Goal: Task Accomplishment & Management: Manage account settings

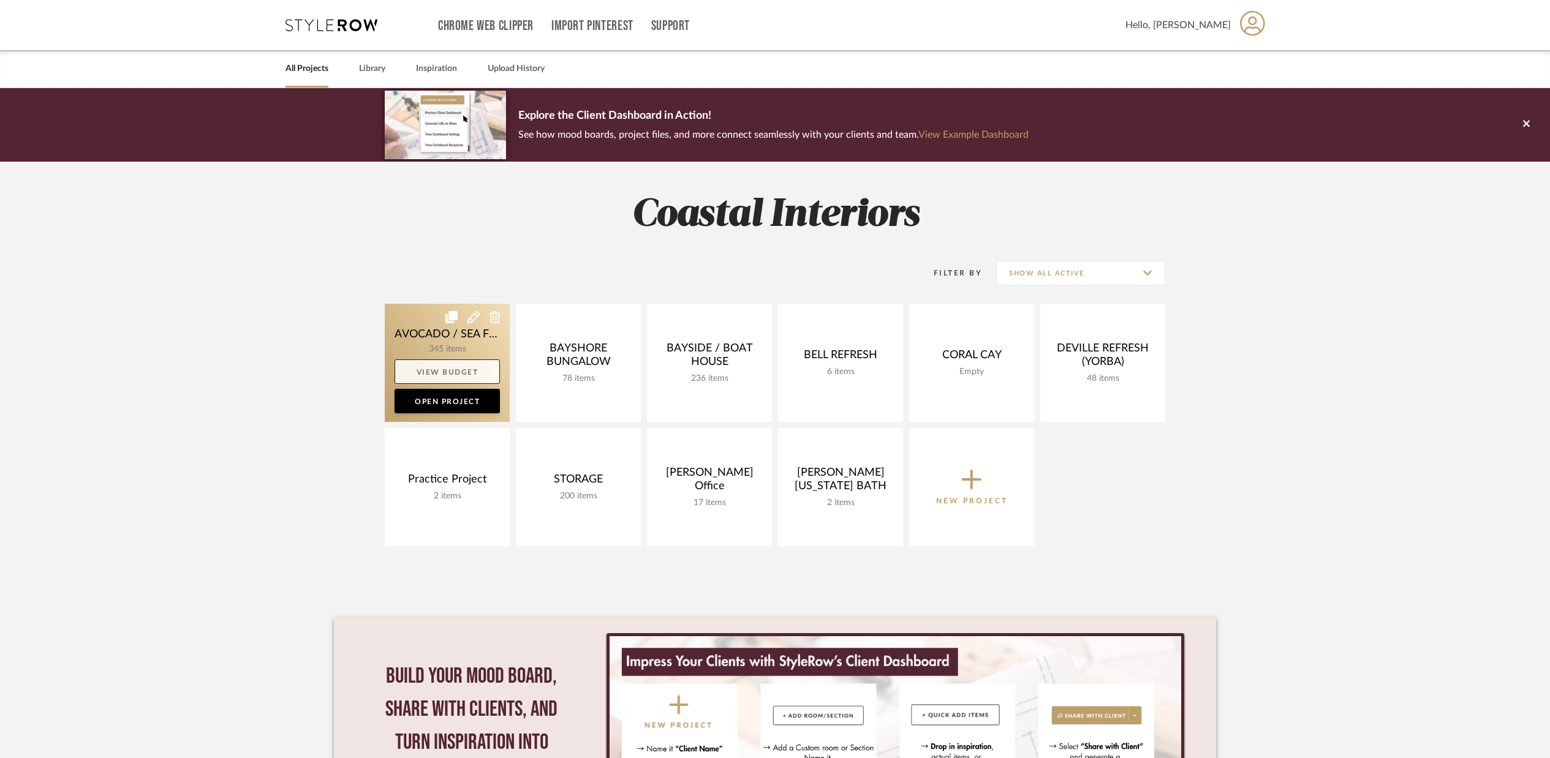
click at [447, 367] on link "View Budget" at bounding box center [447, 372] width 105 height 25
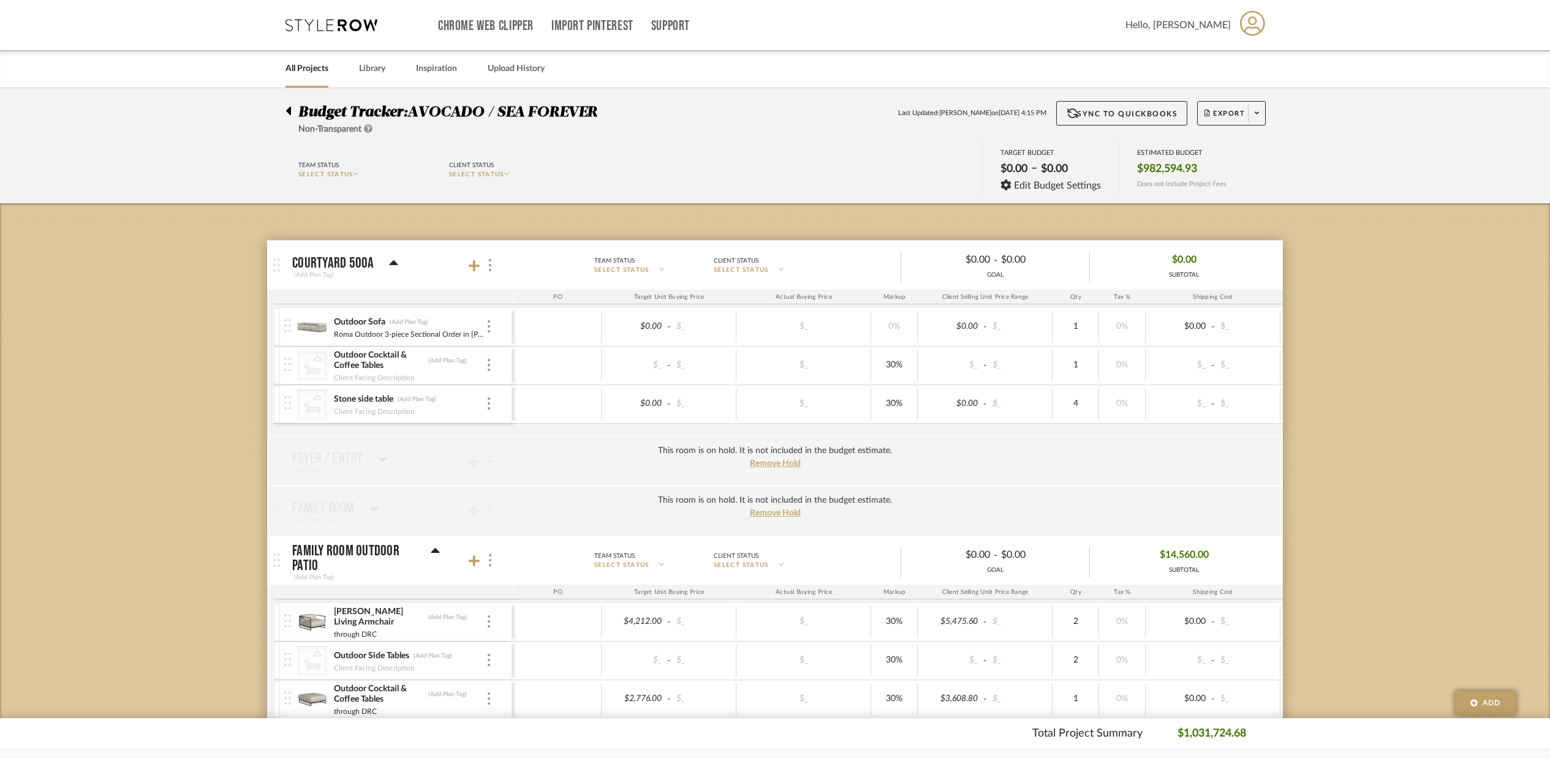
click at [317, 69] on link "All Projects" at bounding box center [306, 69] width 43 height 17
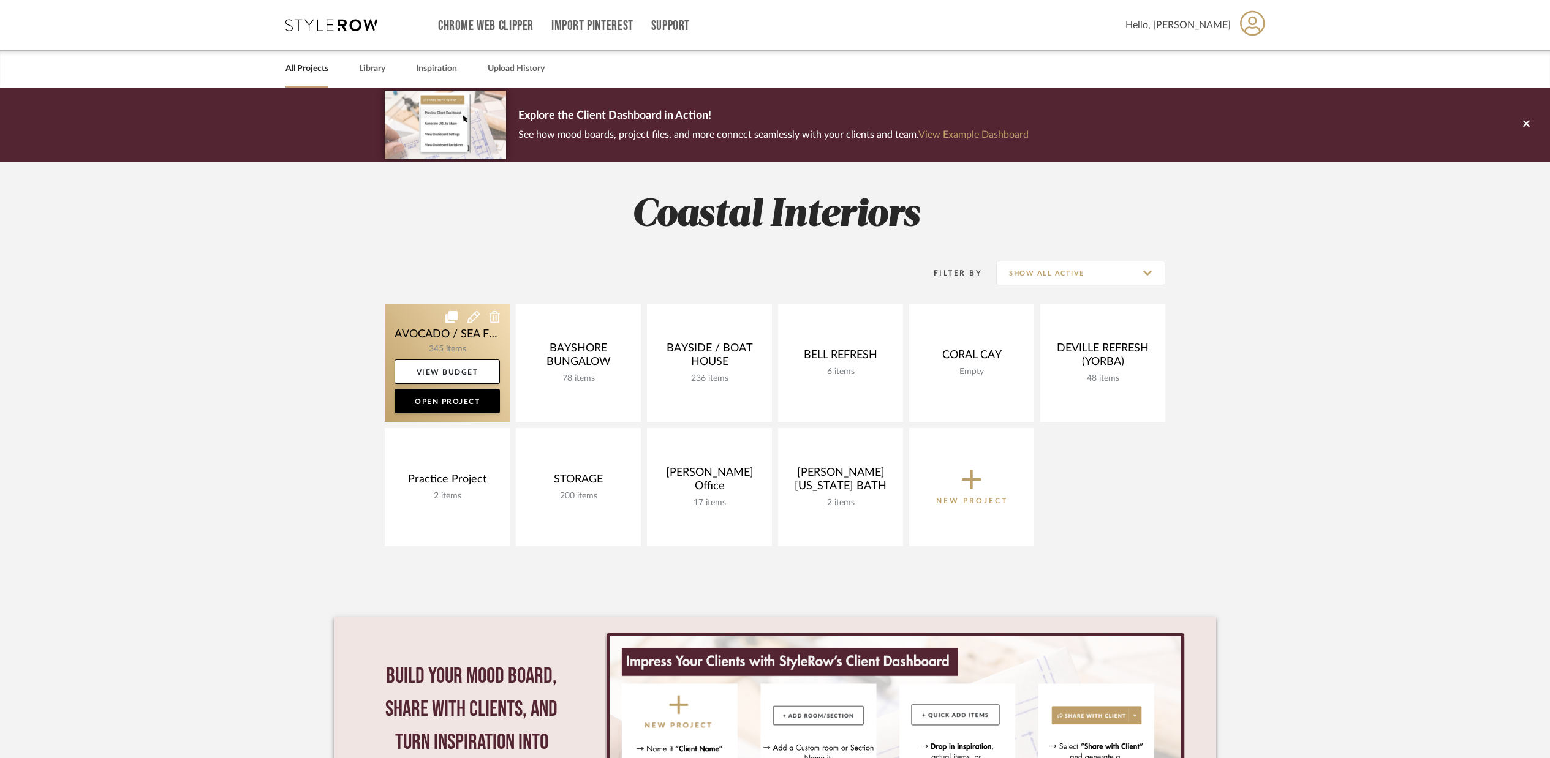
click at [463, 336] on link at bounding box center [447, 363] width 125 height 118
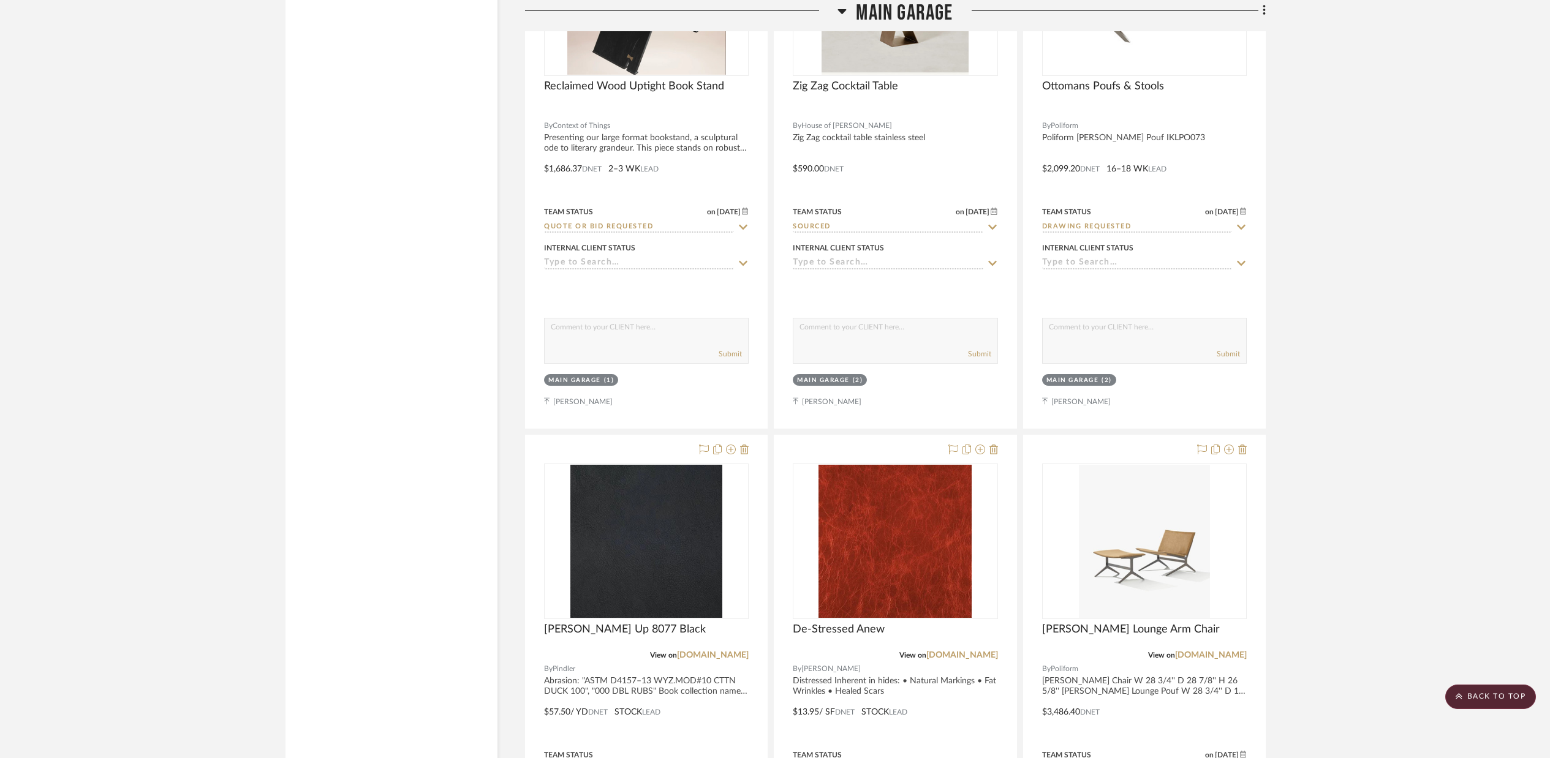
scroll to position [54208, 0]
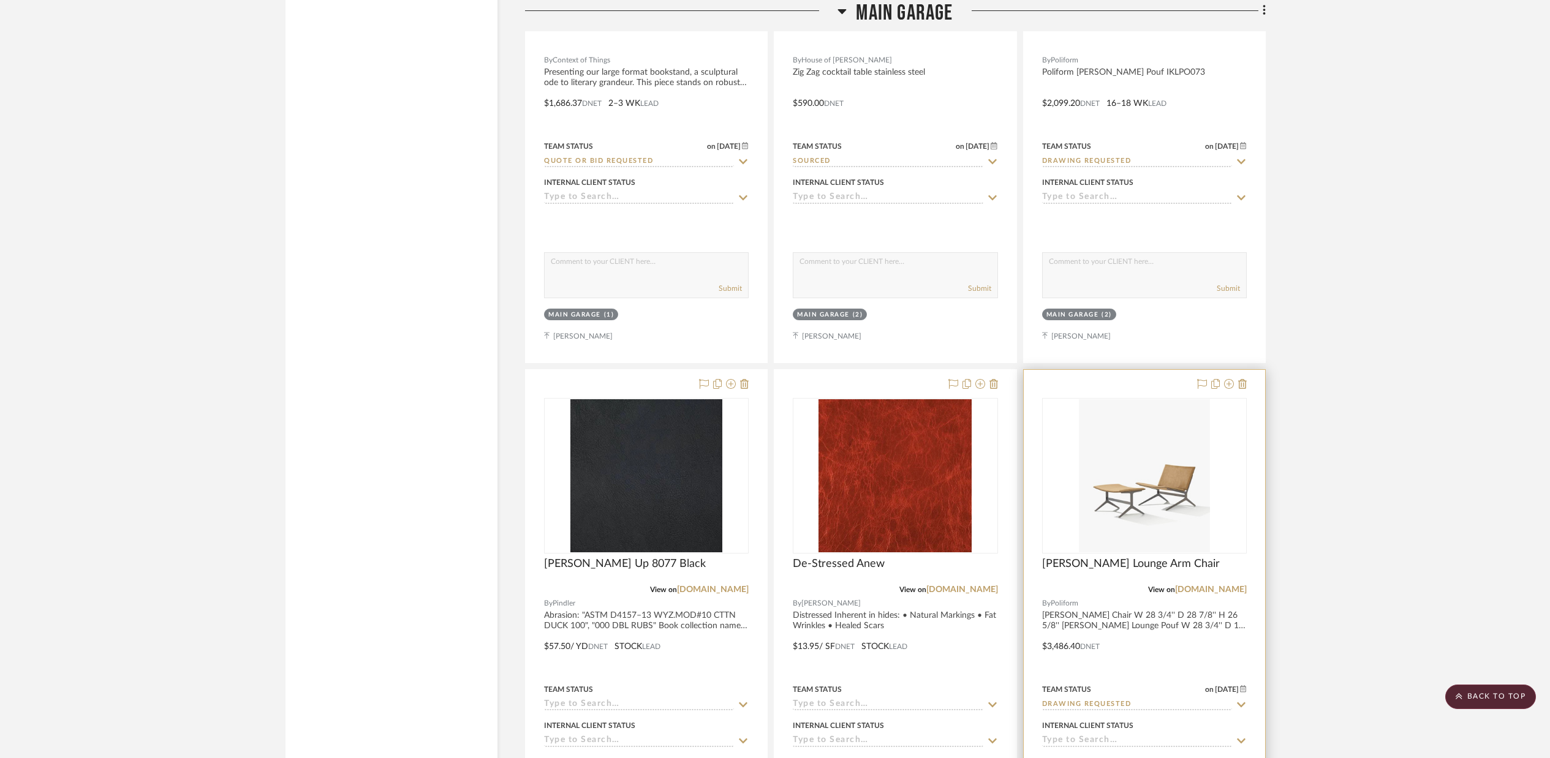
click at [1171, 571] on div at bounding box center [1144, 638] width 241 height 536
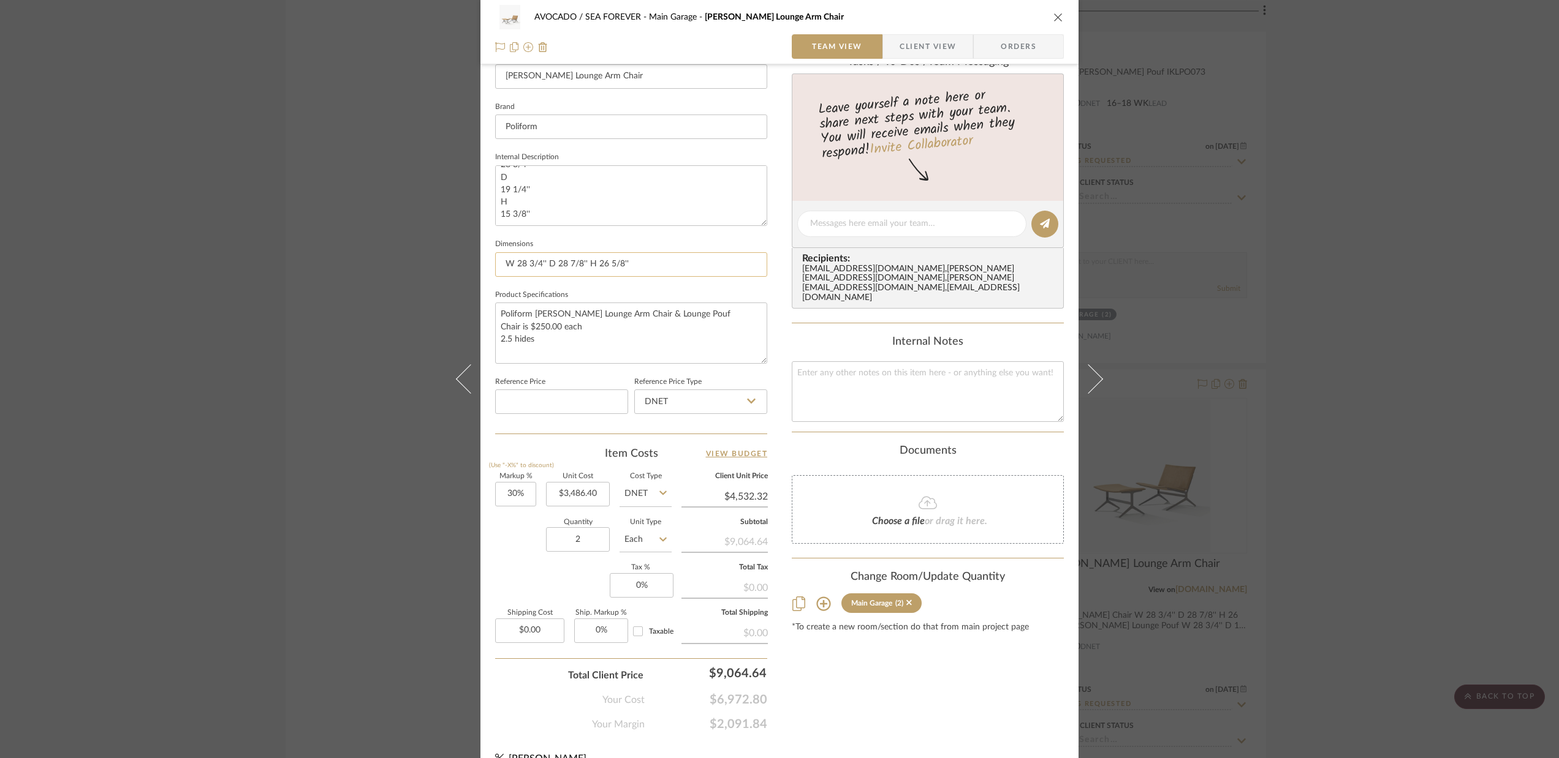
scroll to position [355, 0]
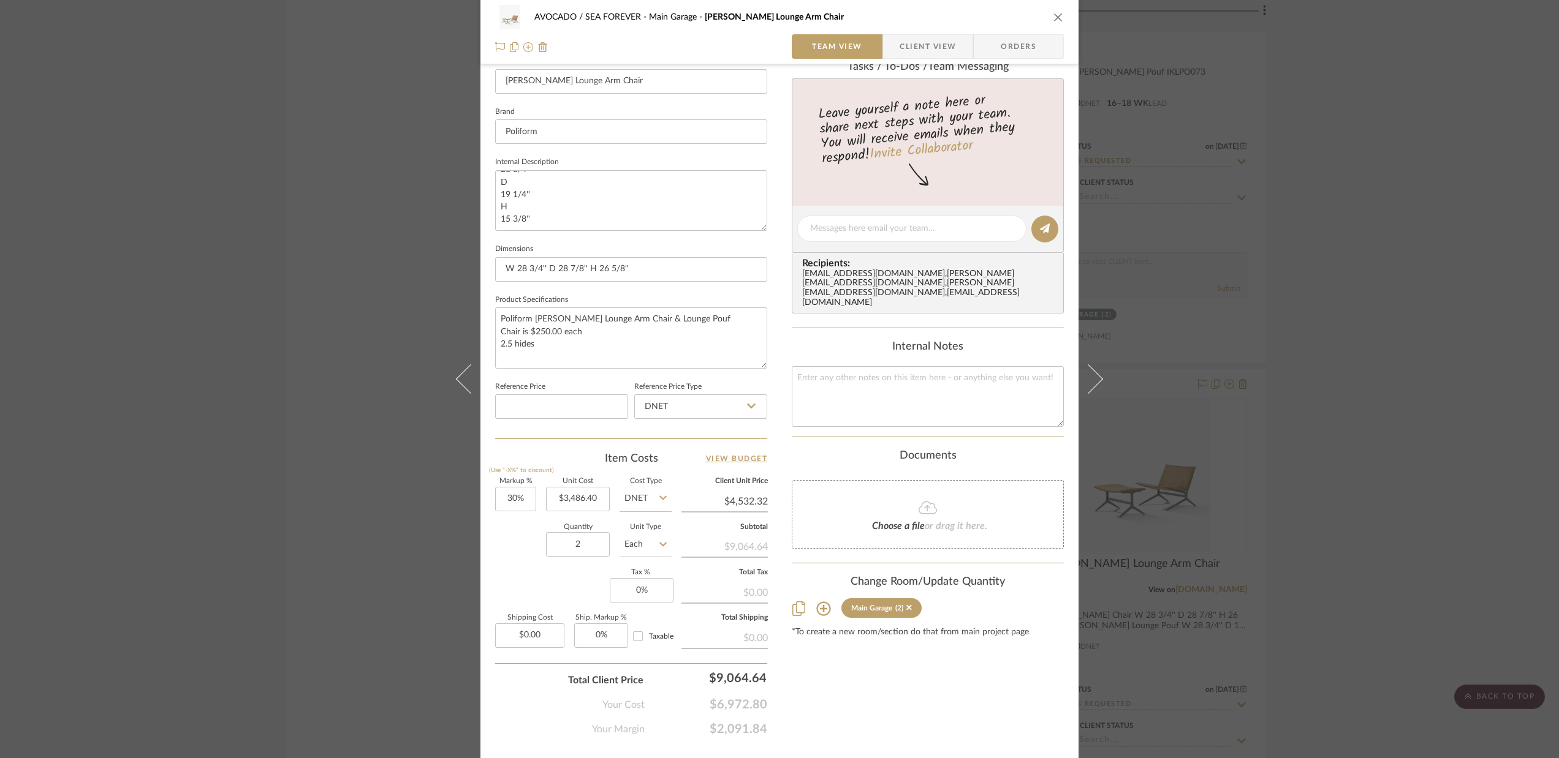
click at [1055, 18] on icon "close" at bounding box center [1058, 17] width 10 height 10
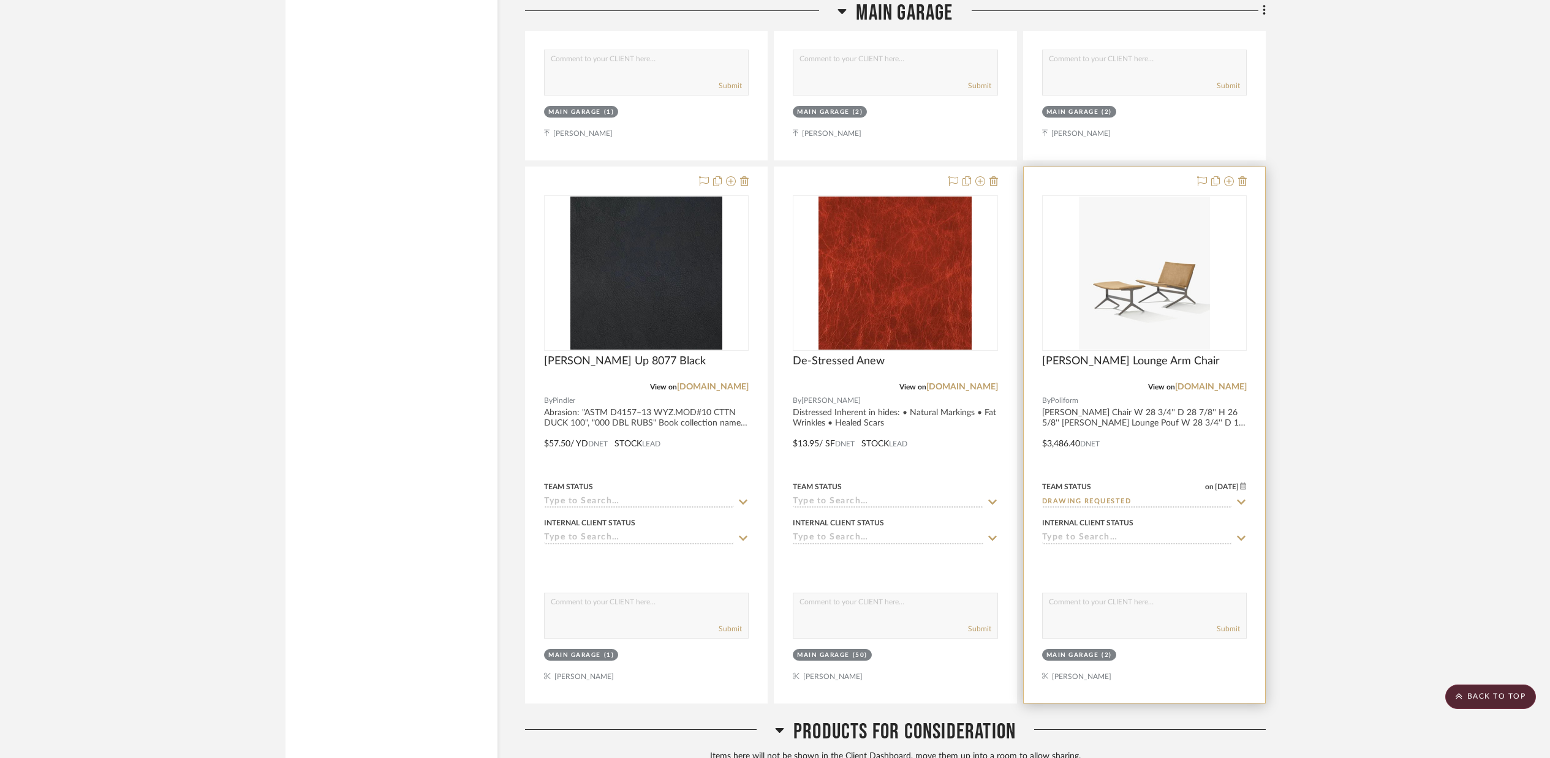
scroll to position [54415, 0]
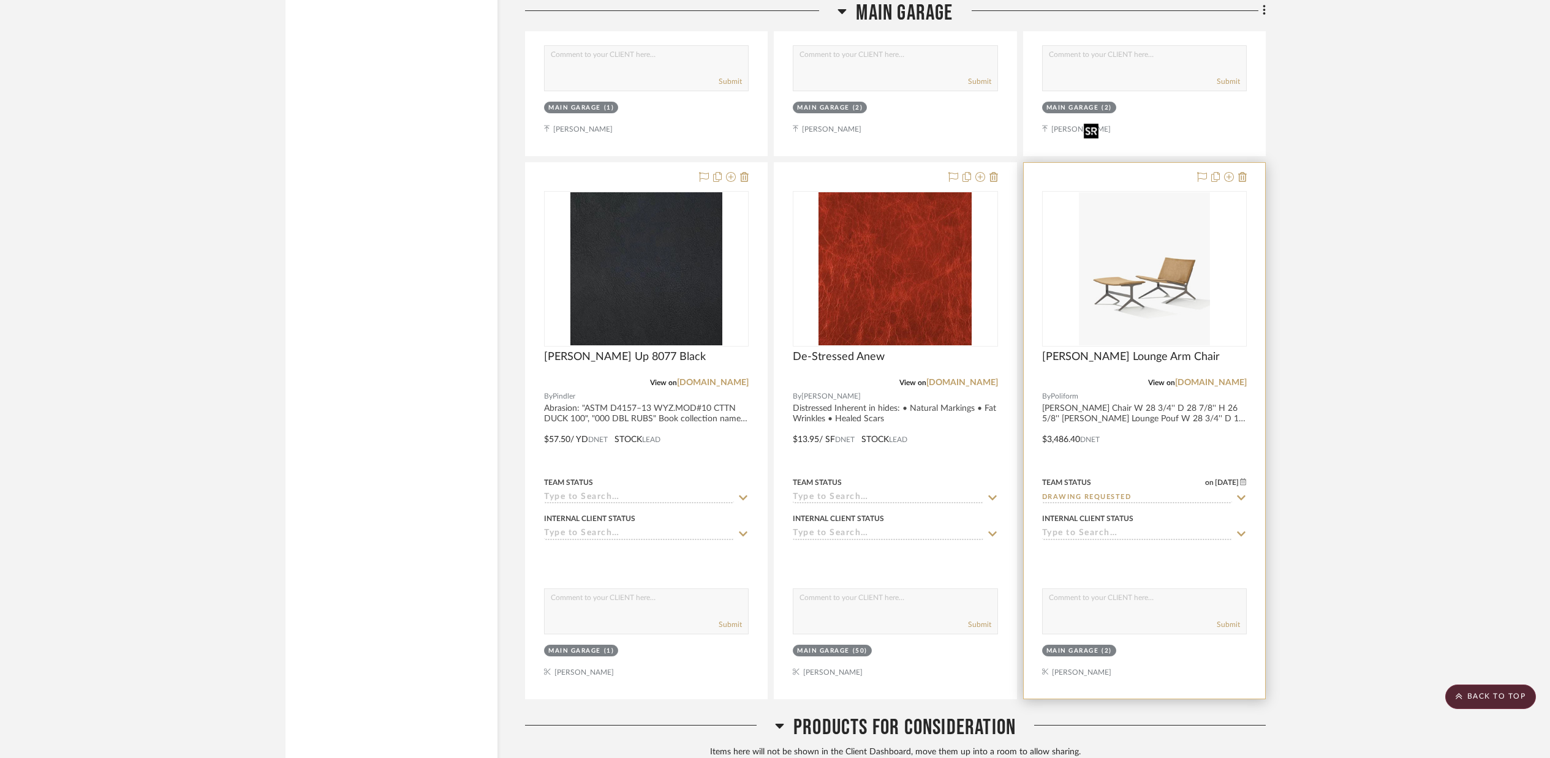
click at [1148, 255] on img "0" at bounding box center [1144, 268] width 131 height 153
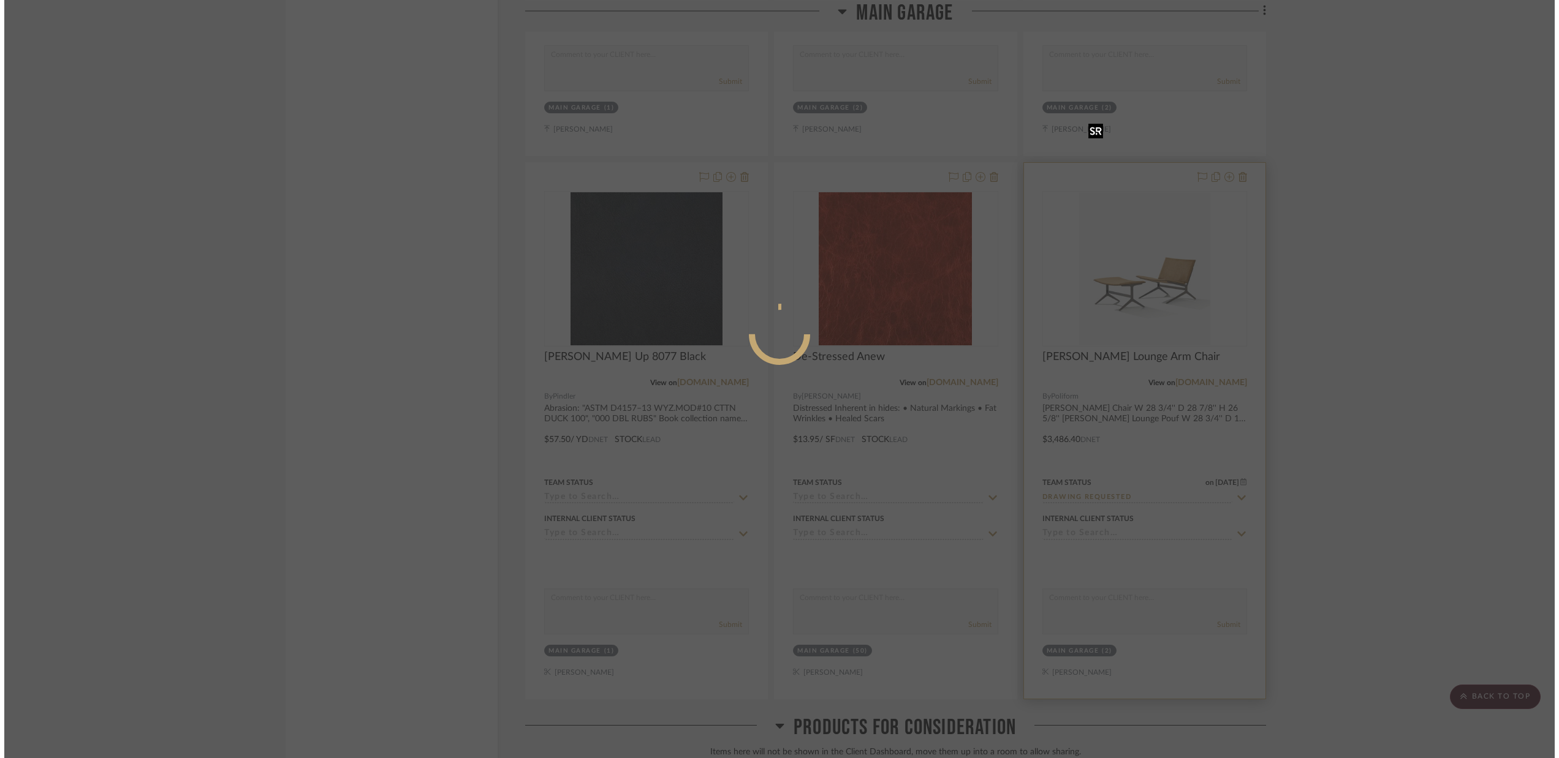
scroll to position [0, 0]
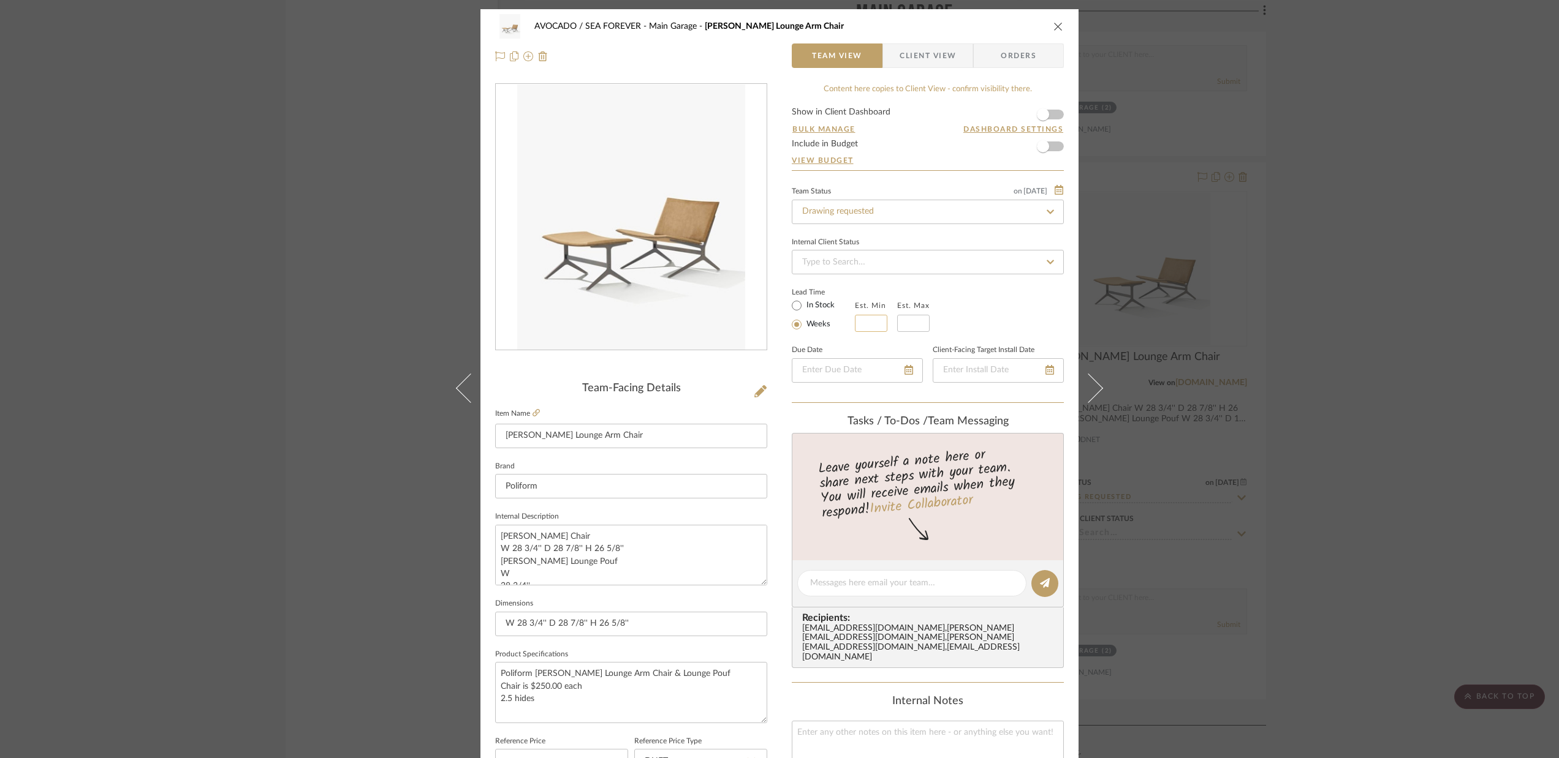
click at [866, 325] on input "text" at bounding box center [871, 323] width 32 height 17
type input "16"
click at [911, 323] on input "text" at bounding box center [913, 323] width 32 height 17
type input "18"
click at [1002, 19] on div "AVOCADO / SEA FOREVER Main Garage [PERSON_NAME] Lounge Arm Chair" at bounding box center [779, 26] width 569 height 25
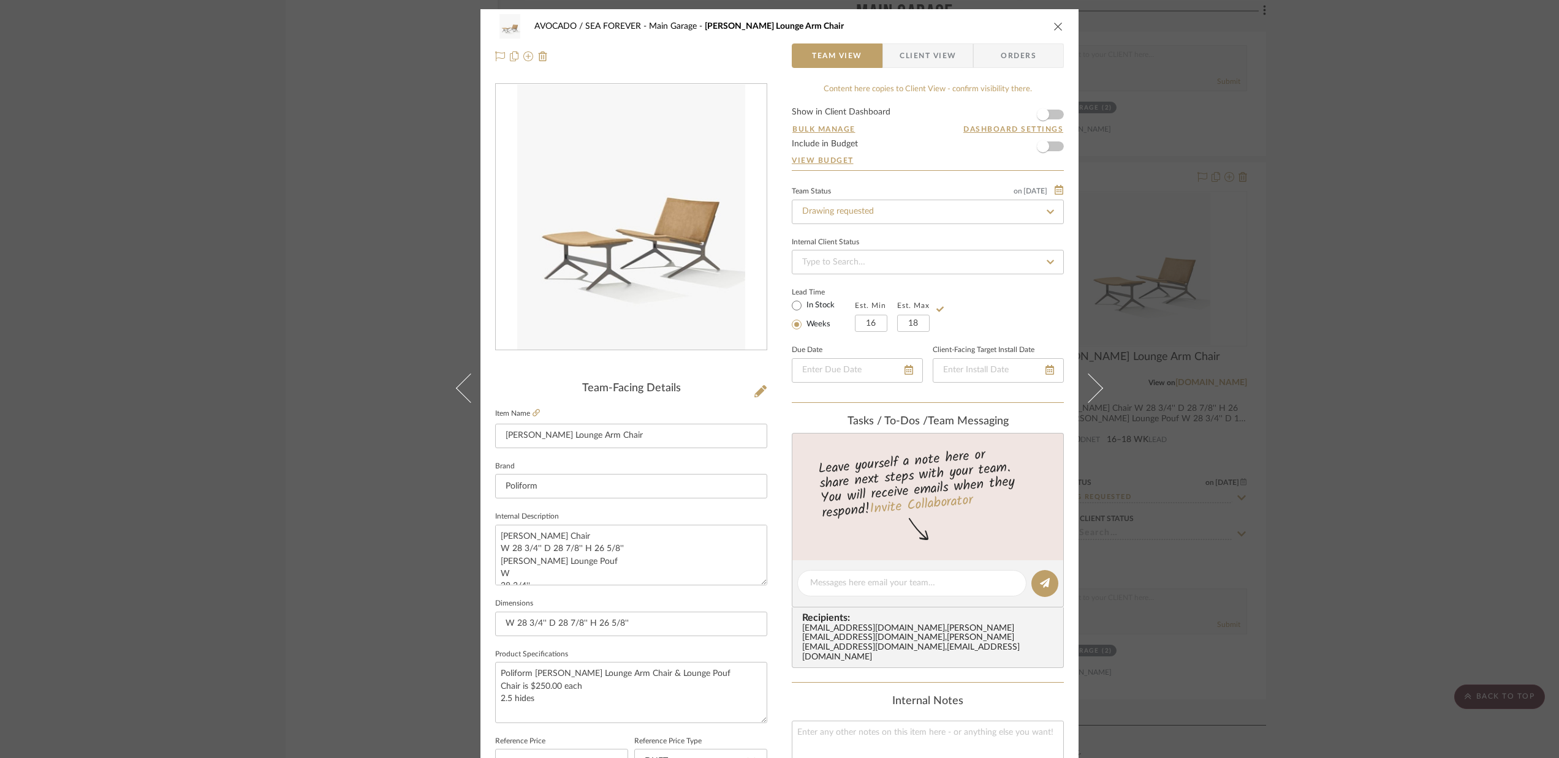
click at [1054, 28] on icon "close" at bounding box center [1058, 26] width 10 height 10
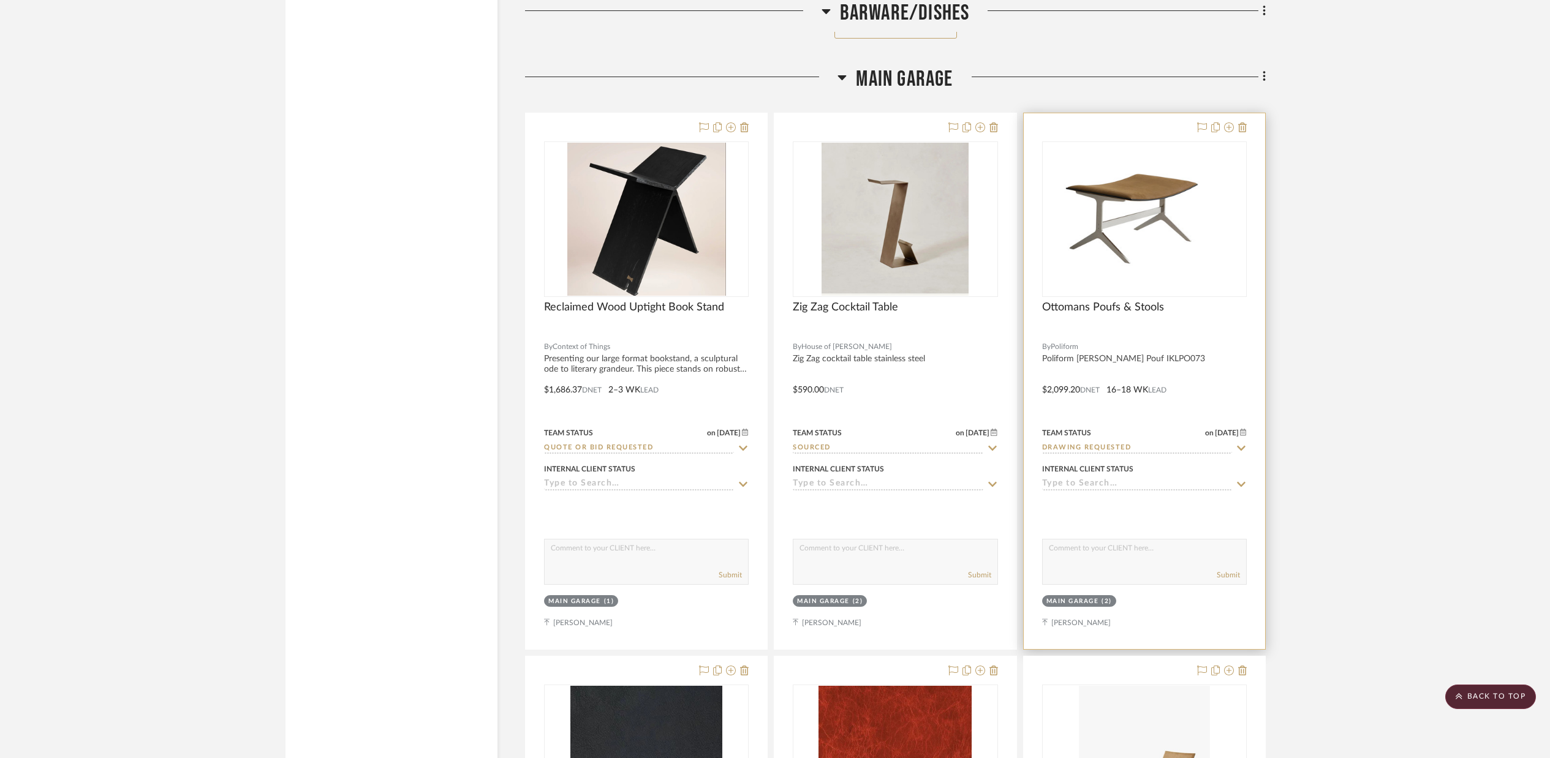
scroll to position [53919, 0]
click at [1244, 124] on icon at bounding box center [1242, 129] width 9 height 10
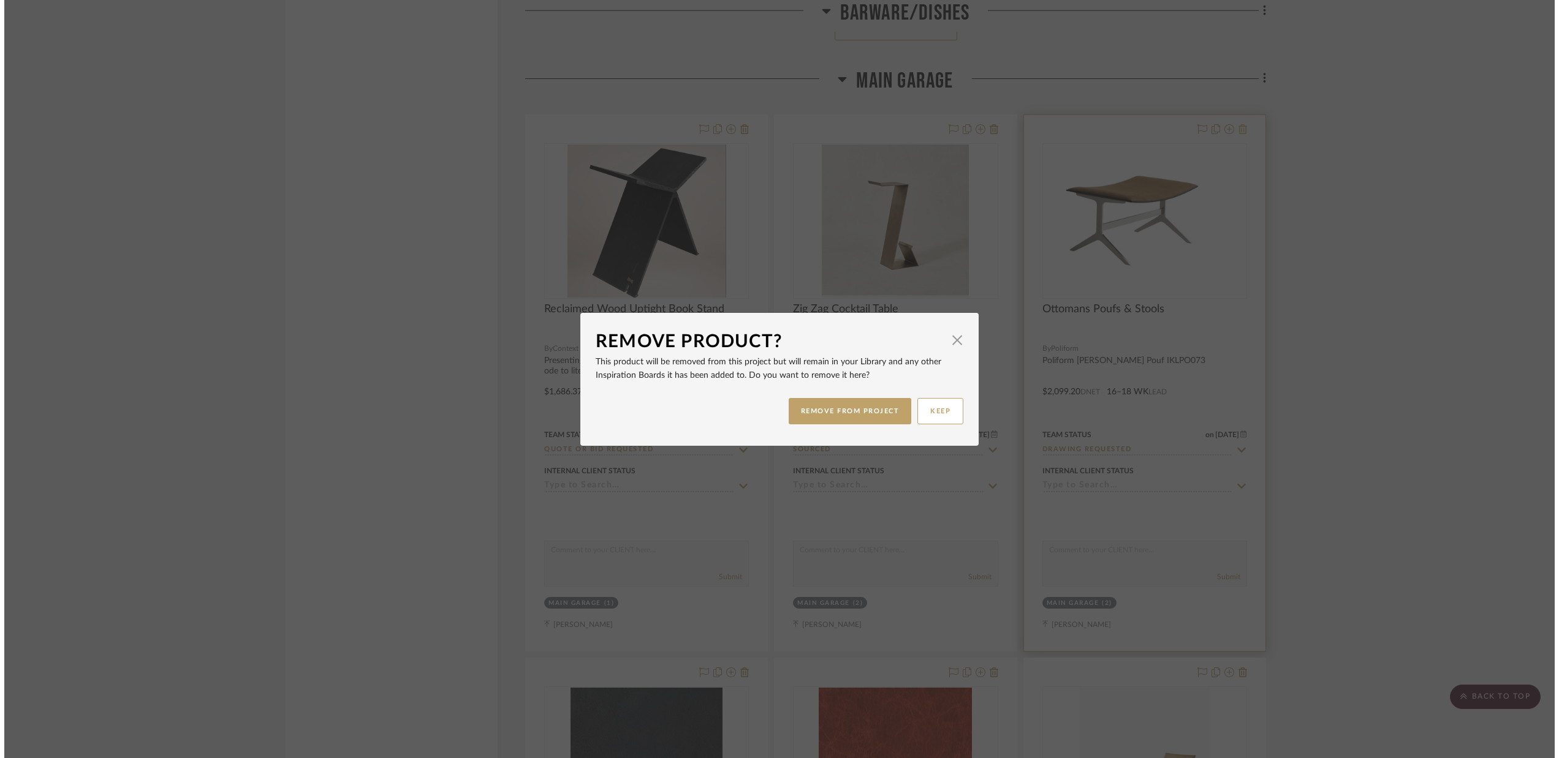
scroll to position [0, 0]
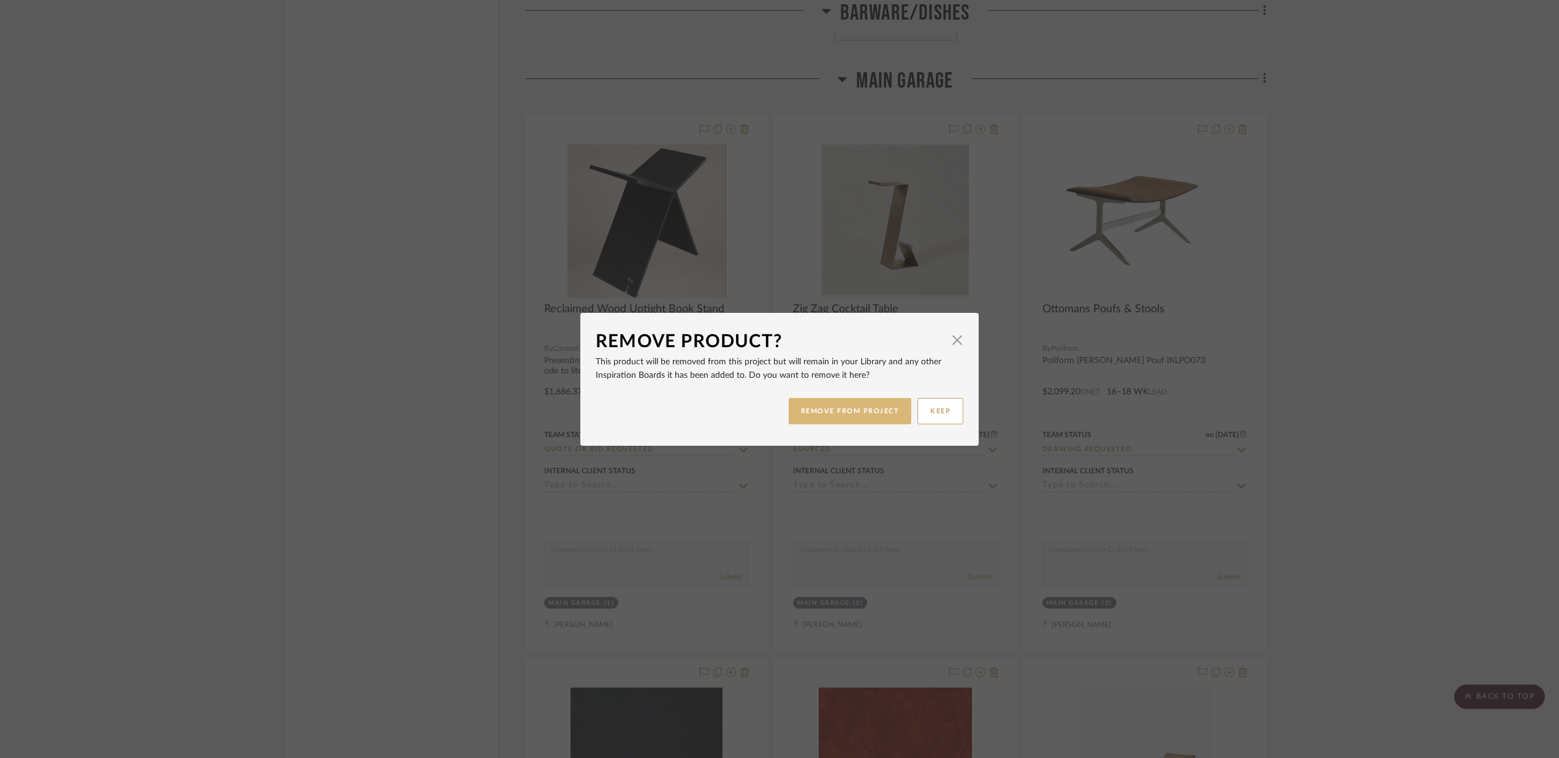
click at [874, 415] on button "REMOVE FROM PROJECT" at bounding box center [849, 411] width 123 height 26
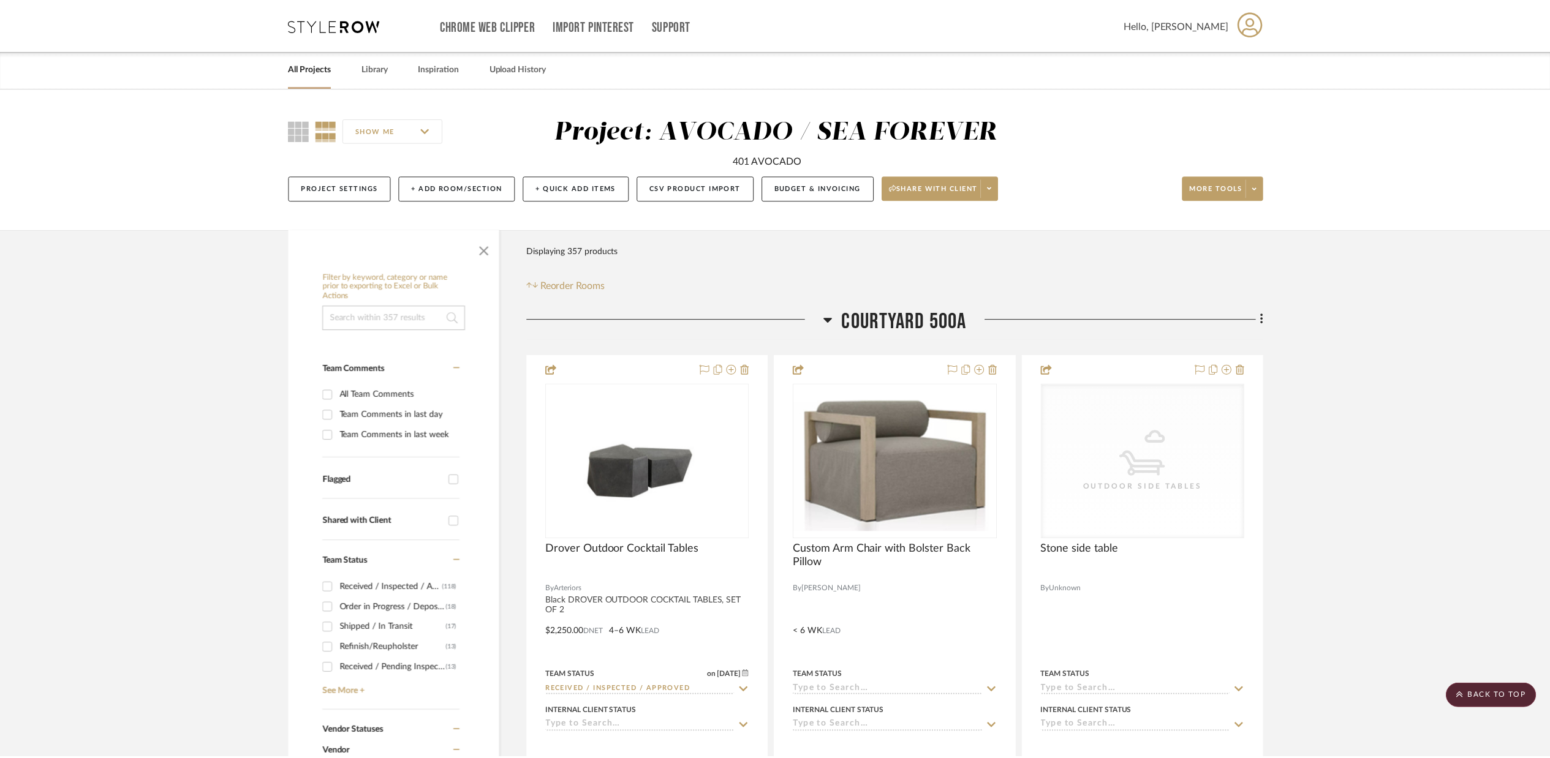
scroll to position [53919, 0]
